Goal: Entertainment & Leisure: Consume media (video, audio)

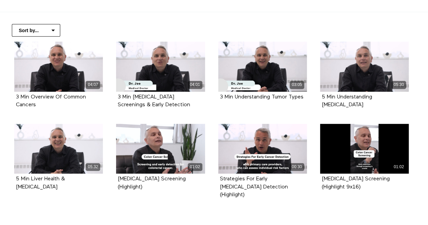
scroll to position [131, 0]
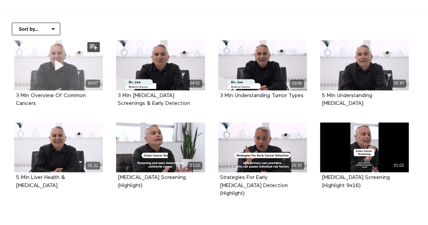
click at [57, 75] on span at bounding box center [58, 65] width 20 height 20
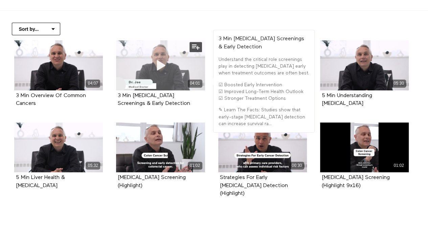
click at [159, 66] on icon at bounding box center [160, 65] width 20 height 12
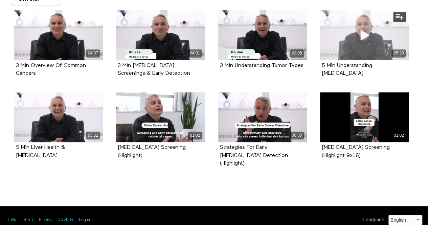
scroll to position [0, 0]
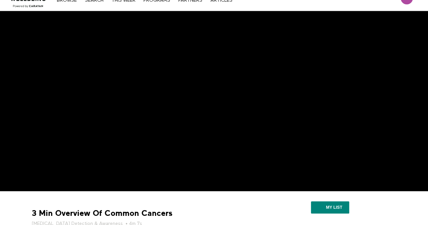
scroll to position [10, 0]
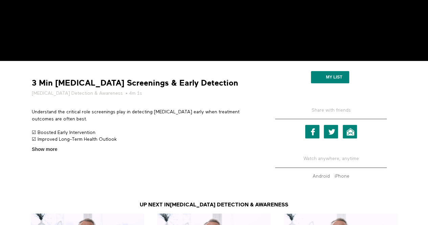
scroll to position [143, 0]
